Goal: Check status: Check status

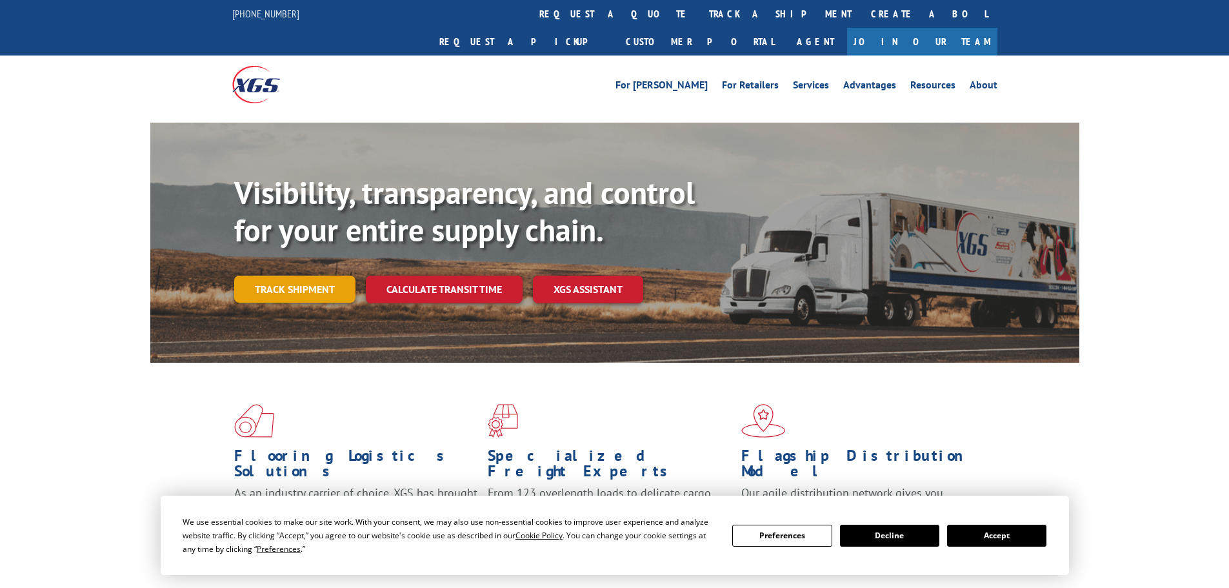
click at [311, 275] on link "Track shipment" at bounding box center [294, 288] width 121 height 27
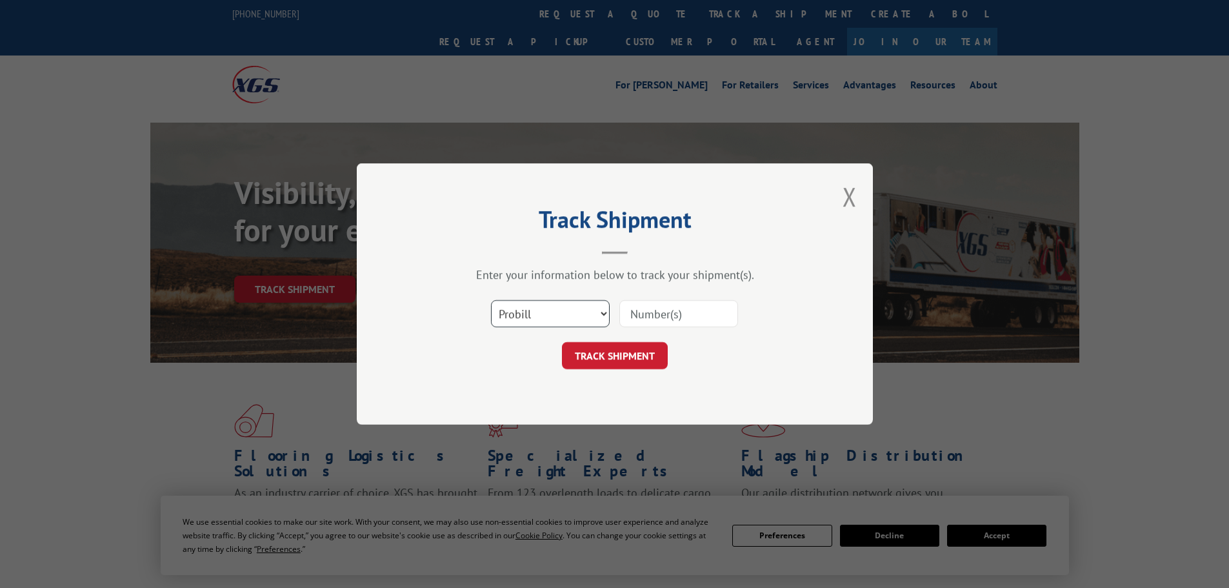
click at [583, 307] on select "Select category... Probill BOL PO" at bounding box center [550, 313] width 119 height 27
click at [642, 319] on input at bounding box center [678, 313] width 119 height 27
paste input "2867977"
type input "2867977"
click at [603, 361] on button "TRACK SHIPMENT" at bounding box center [615, 355] width 106 height 27
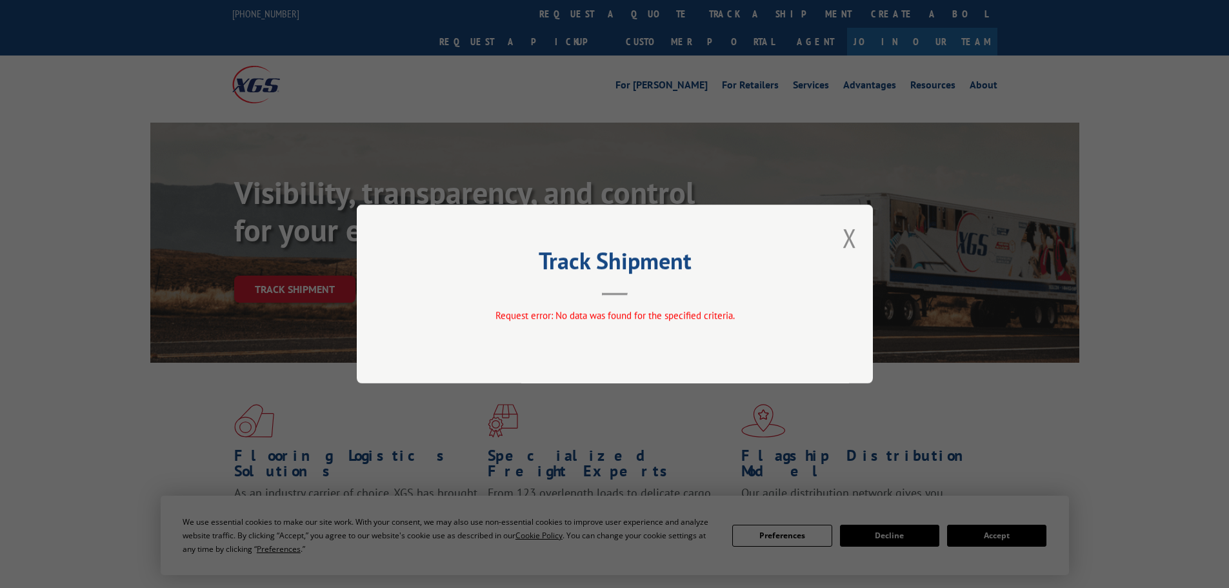
click at [841, 240] on div "Track Shipment Request error: No data was found for the specified criteria." at bounding box center [615, 294] width 516 height 179
click at [846, 241] on button "Close modal" at bounding box center [850, 238] width 14 height 34
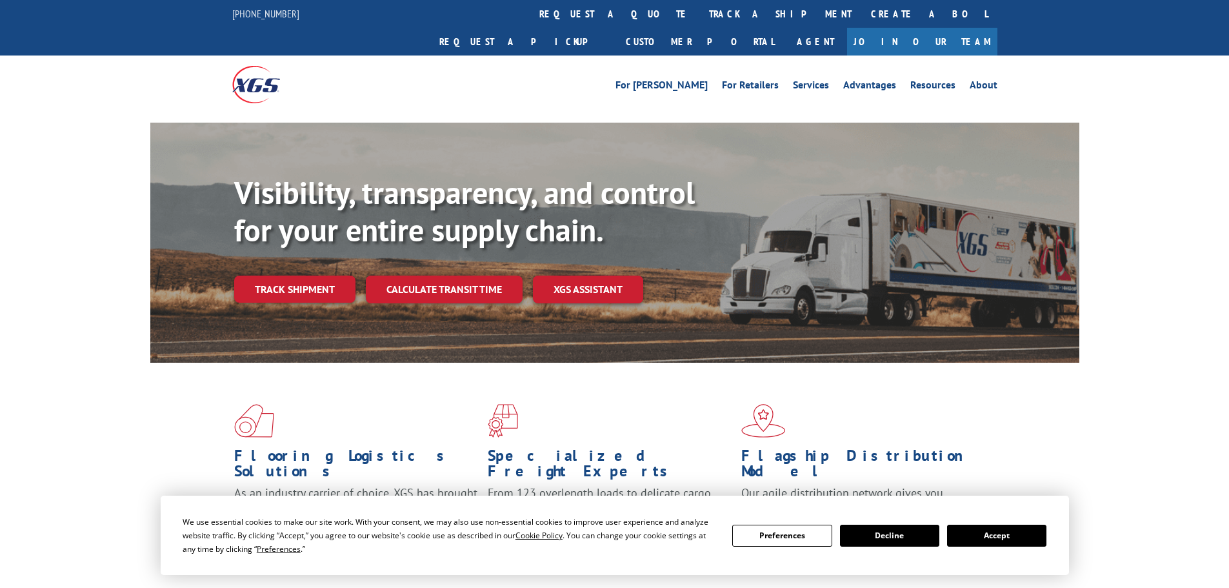
click at [997, 534] on button "Accept" at bounding box center [996, 535] width 99 height 22
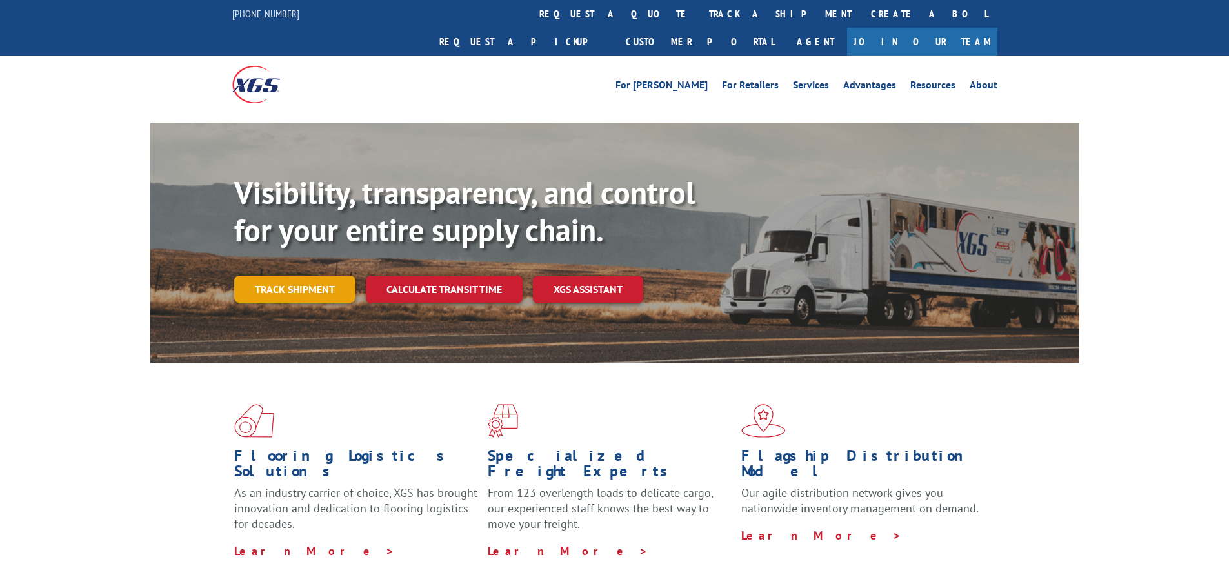
click at [254, 275] on link "Track shipment" at bounding box center [294, 288] width 121 height 27
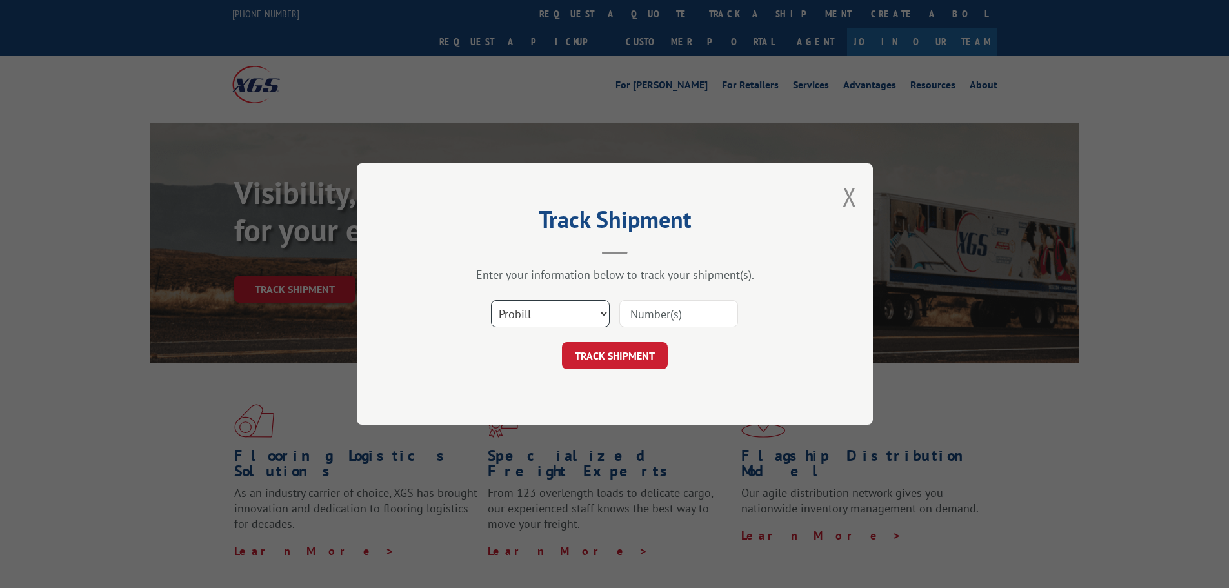
click at [546, 308] on select "Select category... Probill BOL PO" at bounding box center [550, 313] width 119 height 27
select select "bol"
click at [491, 300] on select "Select category... Probill BOL PO" at bounding box center [550, 313] width 119 height 27
paste input "2867977"
click at [641, 312] on input "2867977" at bounding box center [678, 313] width 119 height 27
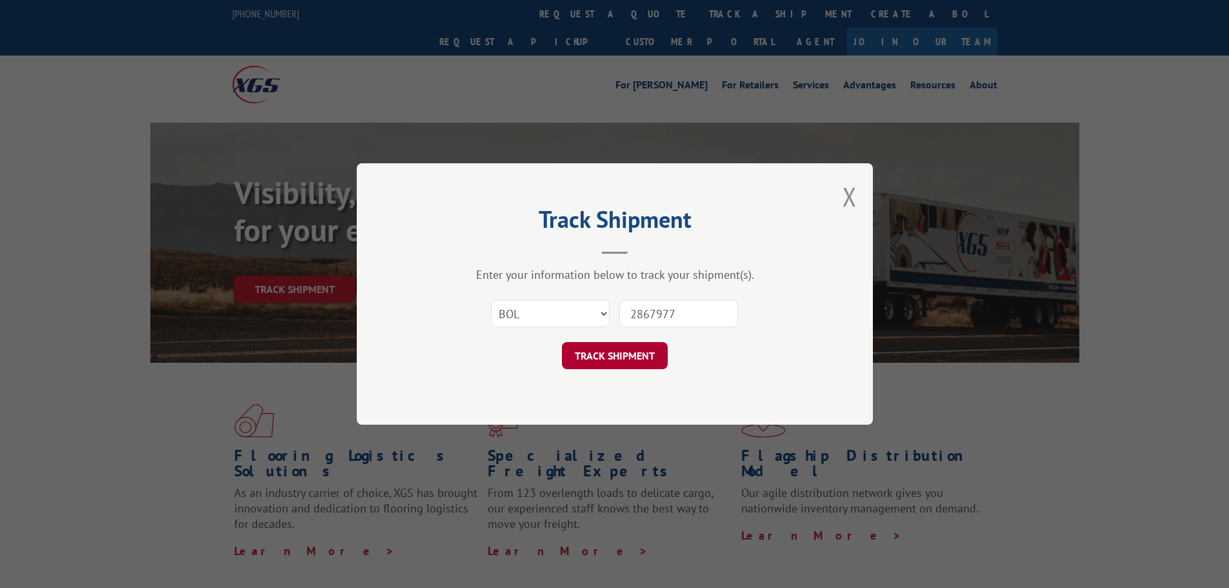
type input "2867977"
click at [652, 343] on button "TRACK SHIPMENT" at bounding box center [615, 355] width 106 height 27
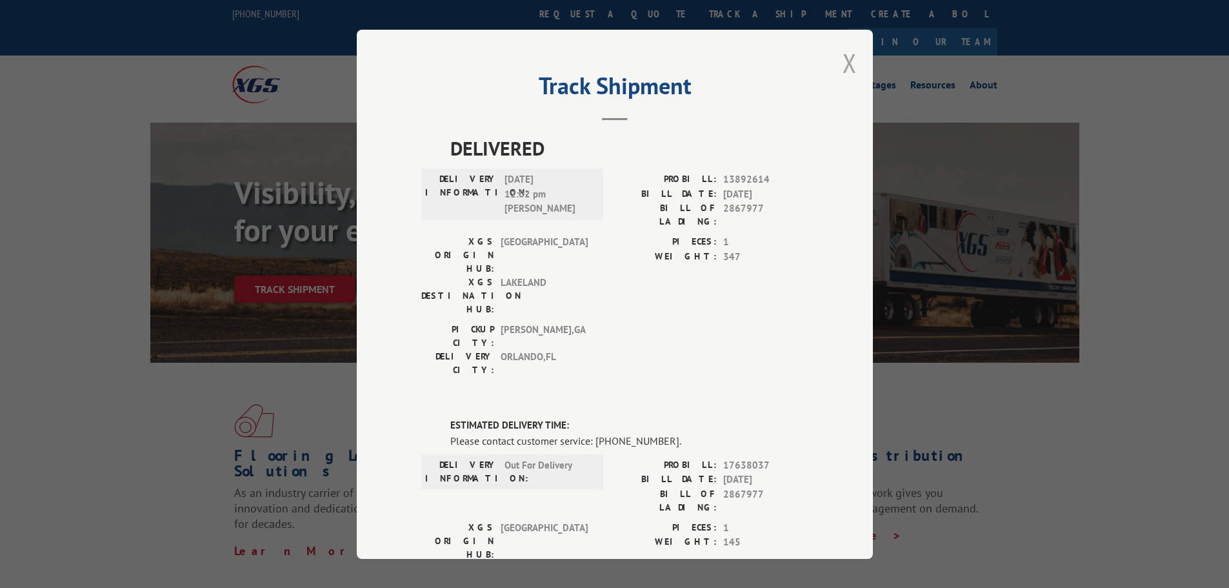
click at [843, 55] on button "Close modal" at bounding box center [850, 63] width 14 height 34
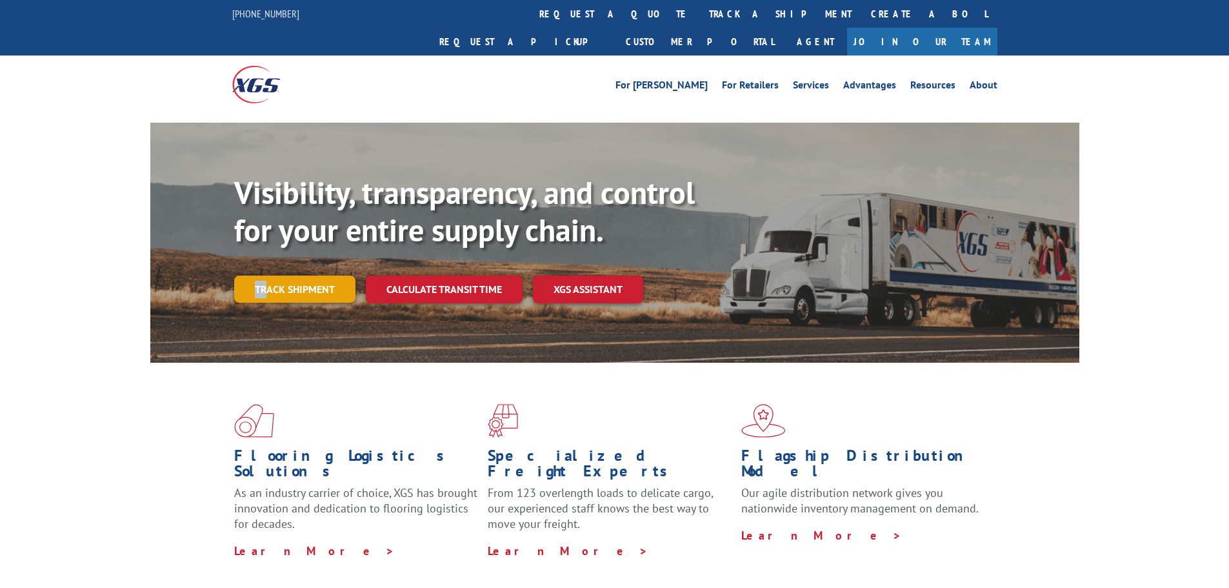
drag, startPoint x: 261, startPoint y: 246, endPoint x: 267, endPoint y: 252, distance: 8.7
click at [267, 252] on div "Visibility, transparency, and control for your entire supply chain. Track shipm…" at bounding box center [656, 264] width 845 height 180
click at [267, 275] on link "Track shipment" at bounding box center [294, 288] width 121 height 27
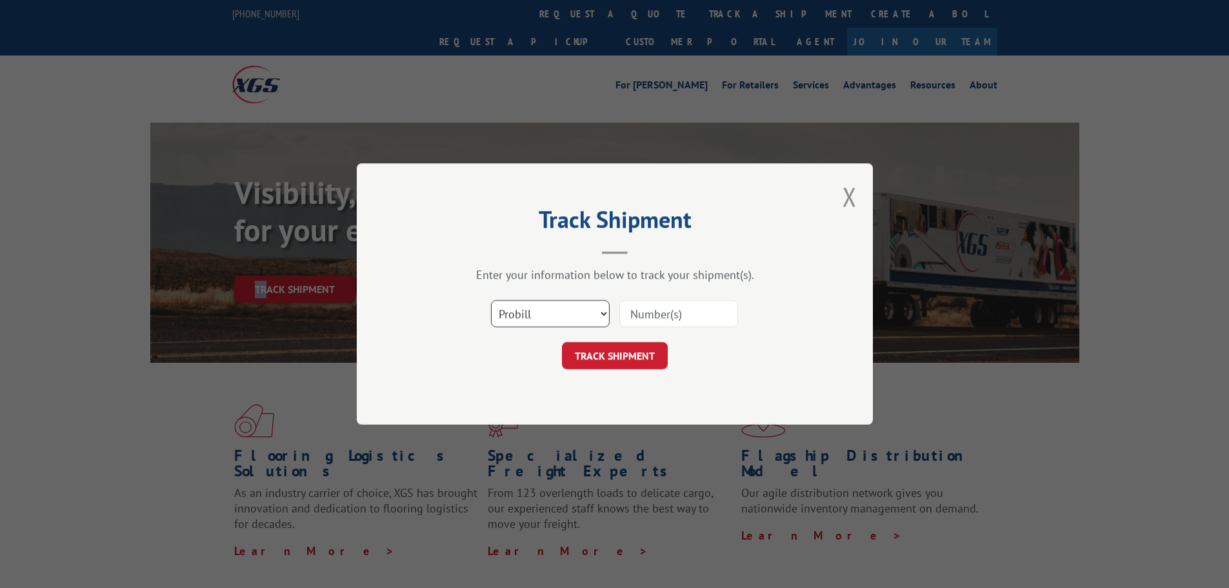
click at [571, 321] on select "Select category... Probill BOL PO" at bounding box center [550, 313] width 119 height 27
select select "po"
click at [491, 300] on select "Select category... Probill BOL PO" at bounding box center [550, 313] width 119 height 27
click at [709, 314] on input at bounding box center [678, 313] width 119 height 27
paste input "295530051"
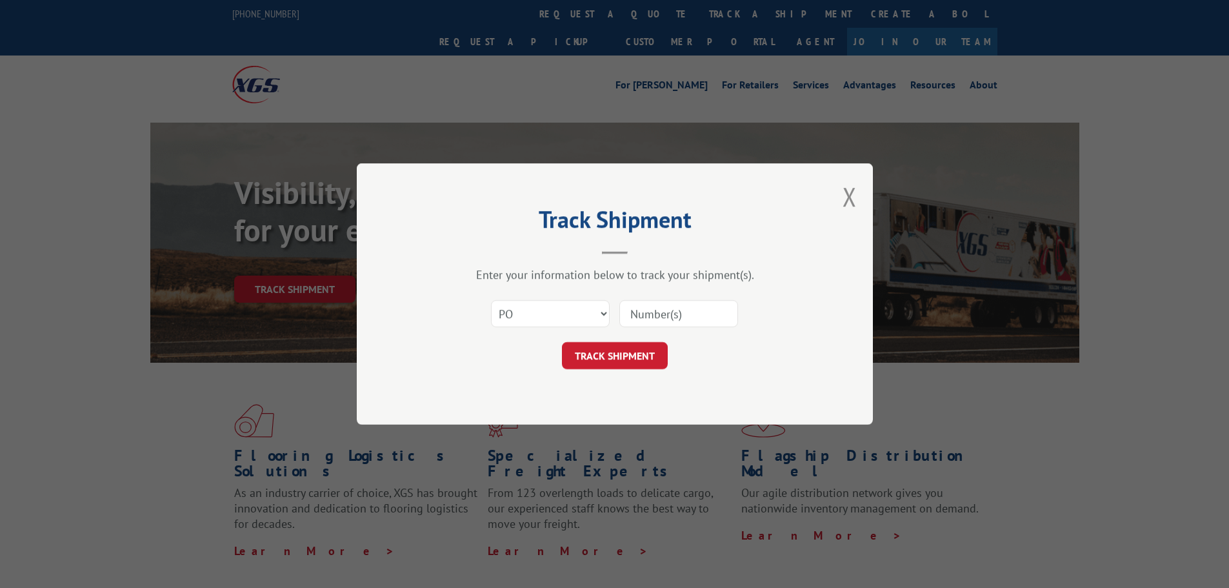
type input "295530051"
click at [589, 357] on button "TRACK SHIPMENT" at bounding box center [615, 355] width 106 height 27
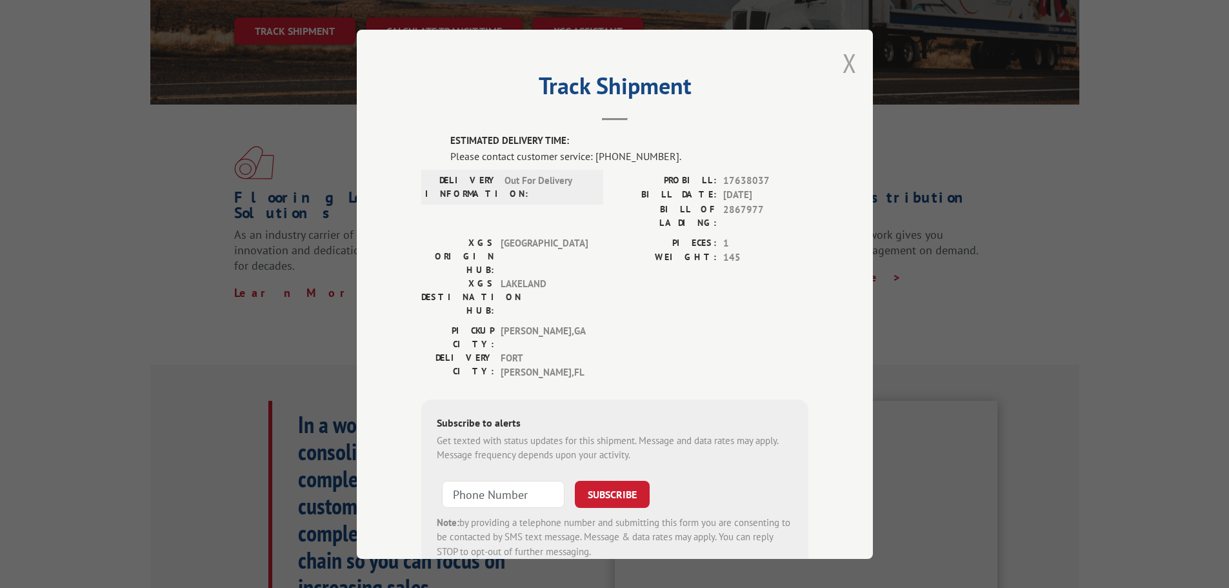
click at [843, 60] on button "Close modal" at bounding box center [850, 63] width 14 height 34
